Goal: Navigation & Orientation: Find specific page/section

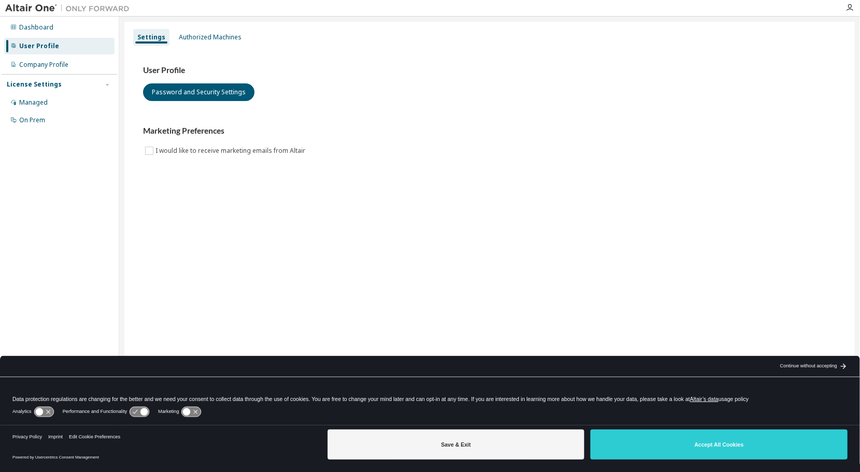
click at [531, 284] on div "Settings Authorized Machines User Profile Password and Security Settings Market…" at bounding box center [489, 229] width 731 height 415
click at [211, 36] on div "Authorized Machines" at bounding box center [210, 37] width 63 height 8
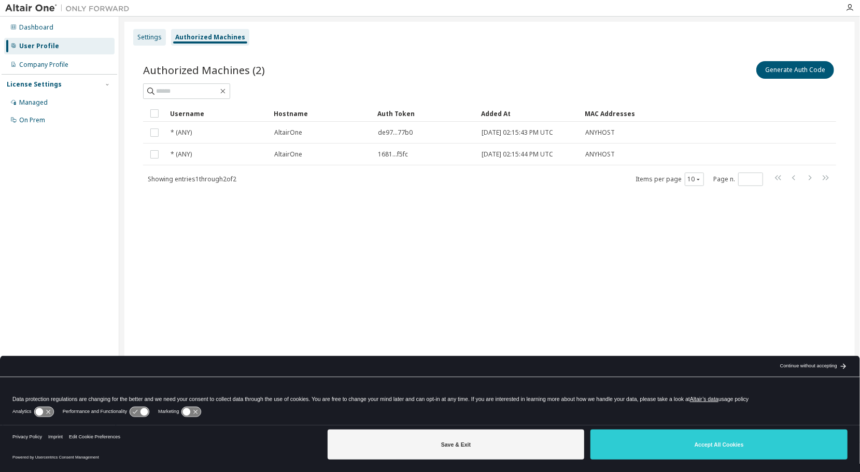
click at [156, 38] on div "Settings" at bounding box center [149, 37] width 24 height 8
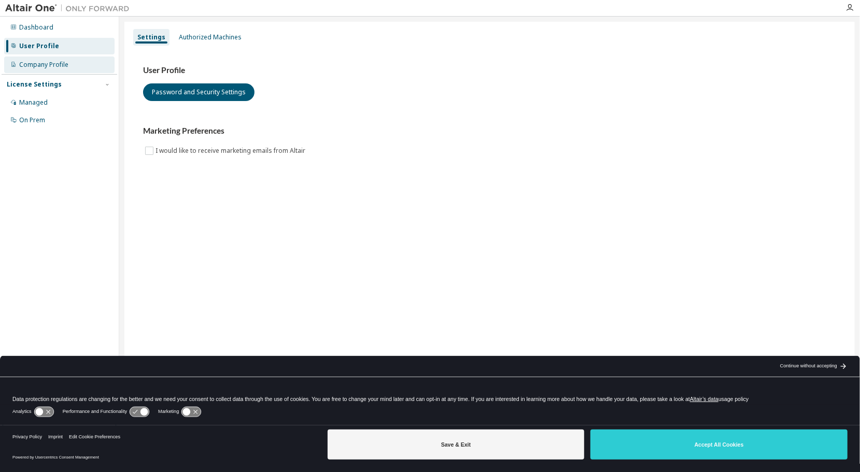
click at [75, 72] on div "Company Profile" at bounding box center [59, 65] width 110 height 17
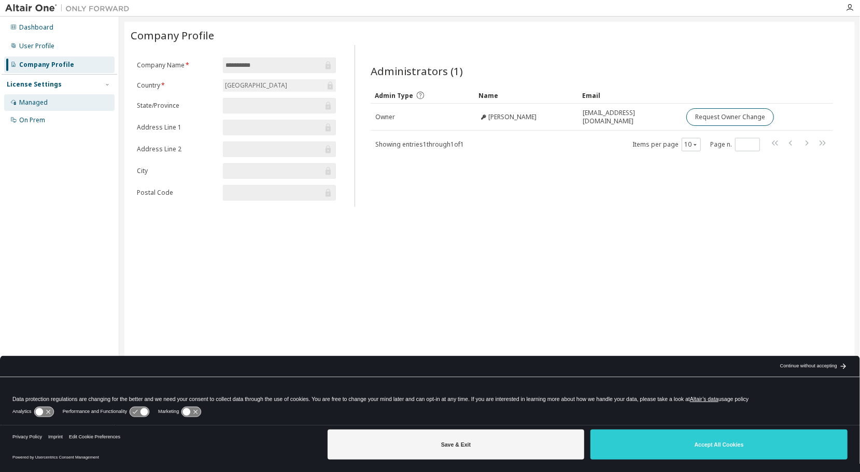
click at [93, 97] on div "Managed" at bounding box center [59, 102] width 110 height 17
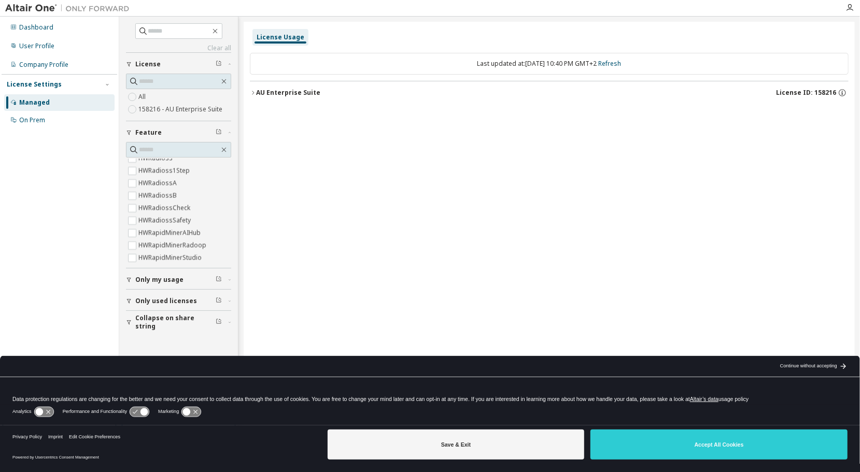
scroll to position [3059, 0]
click at [53, 112] on div "On Prem" at bounding box center [59, 120] width 110 height 17
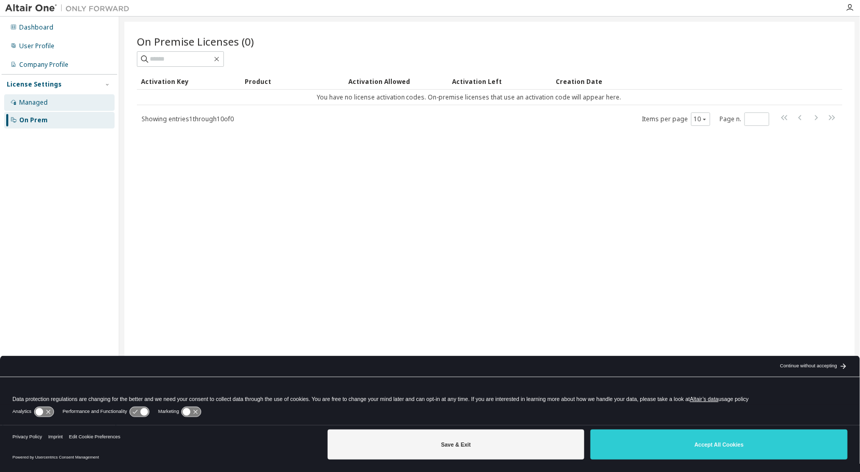
click at [63, 109] on div "Managed" at bounding box center [59, 102] width 110 height 17
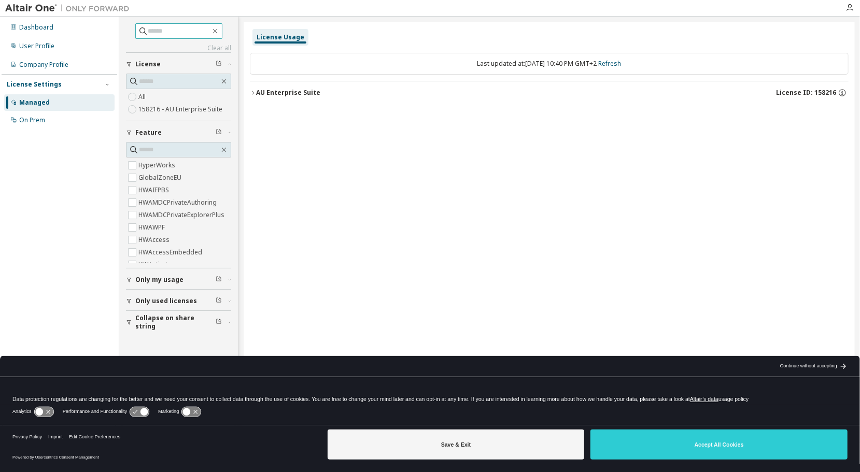
click at [156, 35] on input "text" at bounding box center [179, 31] width 62 height 10
type input "*******"
click at [146, 80] on input "text" at bounding box center [179, 81] width 80 height 10
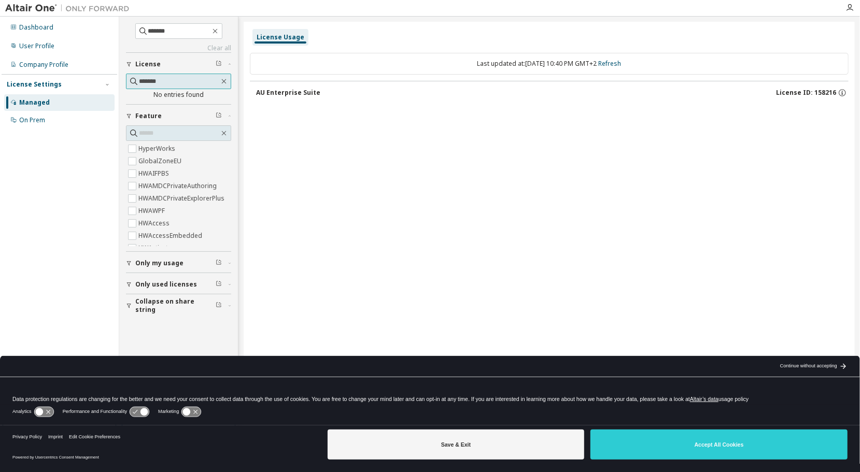
type input "*******"
click at [47, 24] on div "Dashboard" at bounding box center [36, 27] width 34 height 8
